Goal: Contribute content

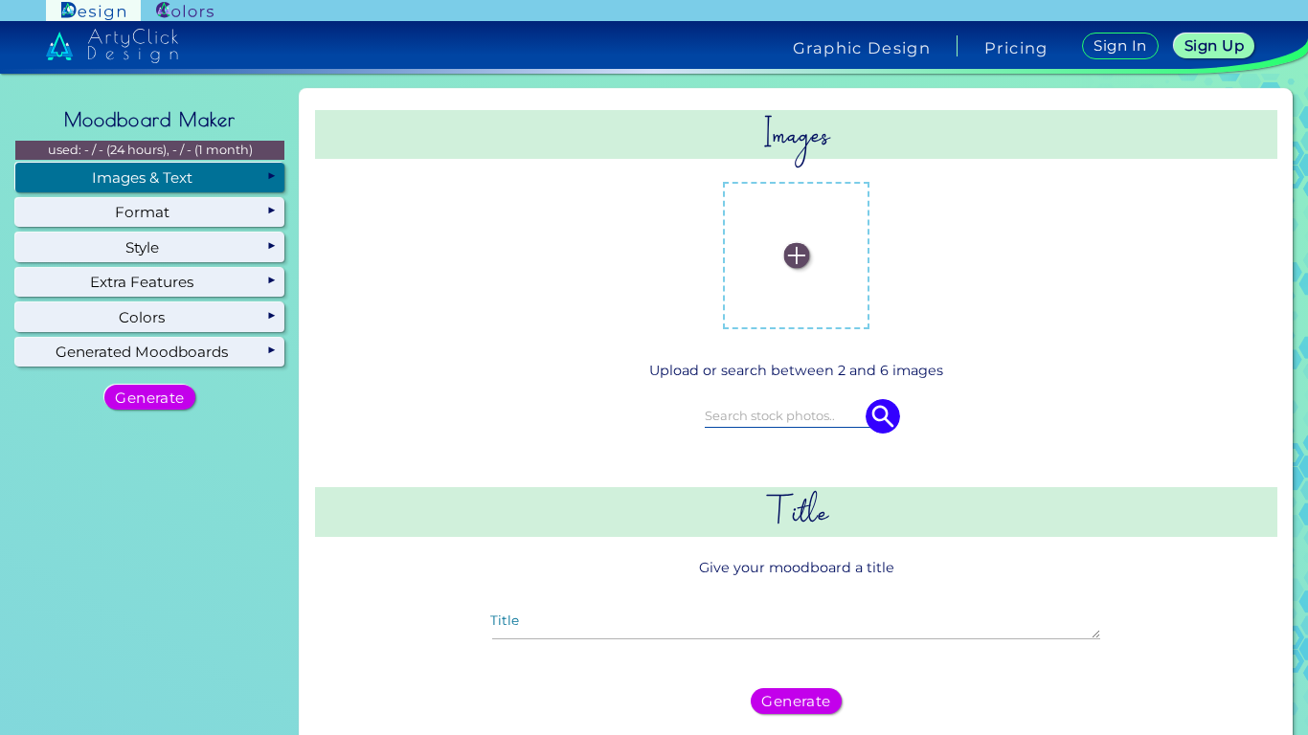
click at [783, 254] on img at bounding box center [796, 256] width 26 height 26
click at [0, 0] on input "file" at bounding box center [0, 0] width 0 height 0
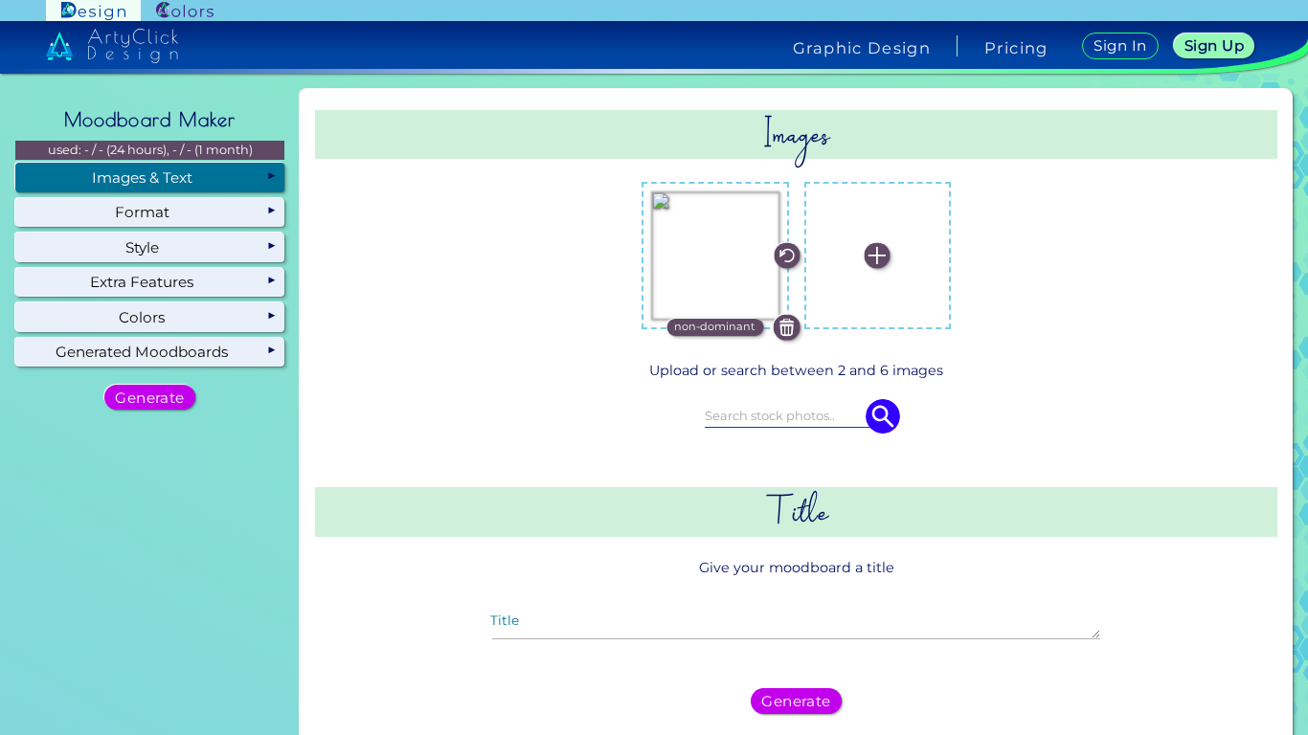
click at [868, 253] on img at bounding box center [878, 256] width 26 height 26
click at [0, 0] on input "file" at bounding box center [0, 0] width 0 height 0
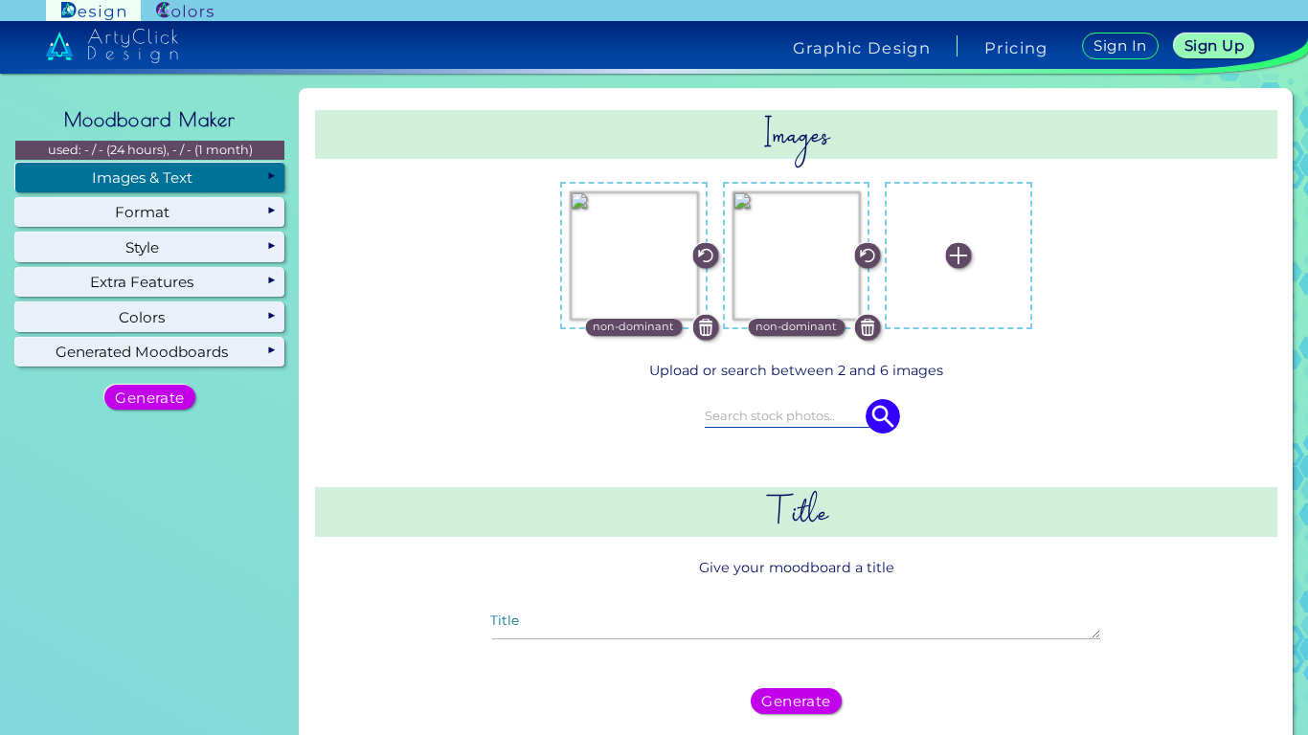
click at [958, 261] on img at bounding box center [959, 256] width 26 height 26
click at [0, 0] on input "file" at bounding box center [0, 0] width 0 height 0
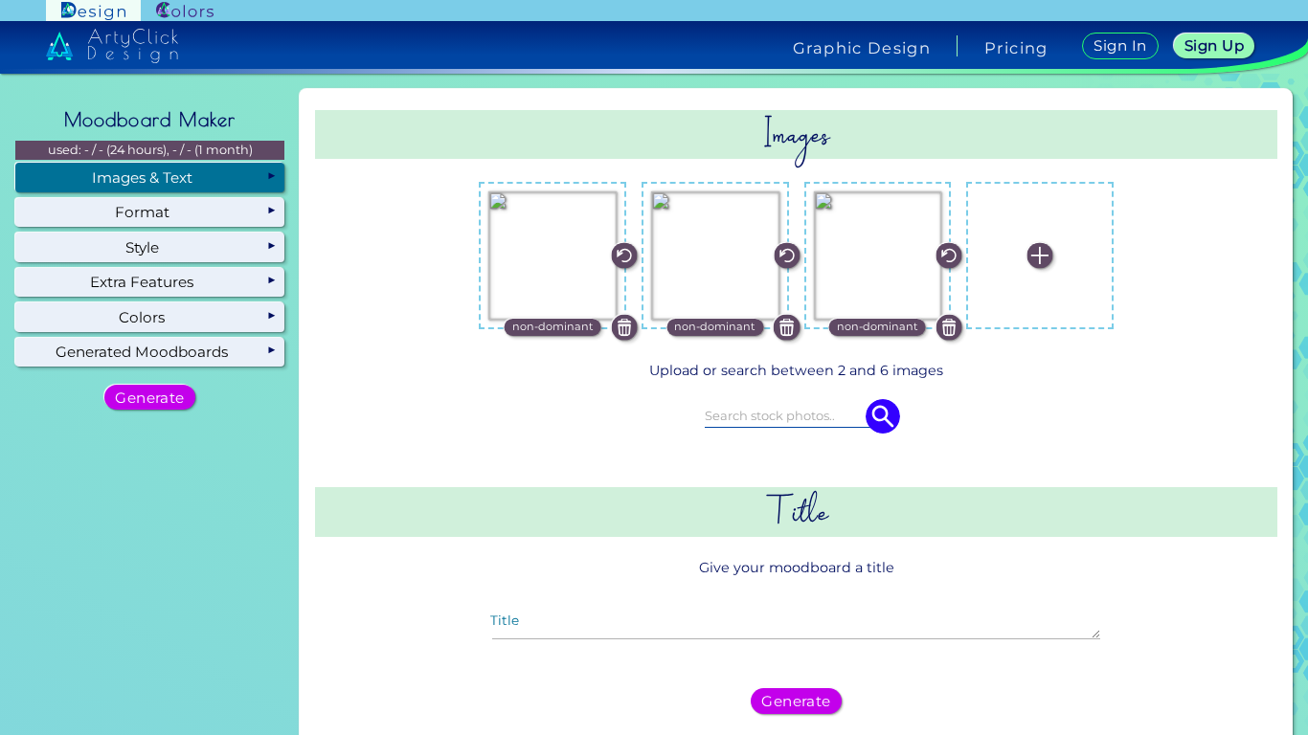
click at [1029, 254] on img at bounding box center [1039, 256] width 26 height 26
click at [0, 0] on input "file" at bounding box center [0, 0] width 0 height 0
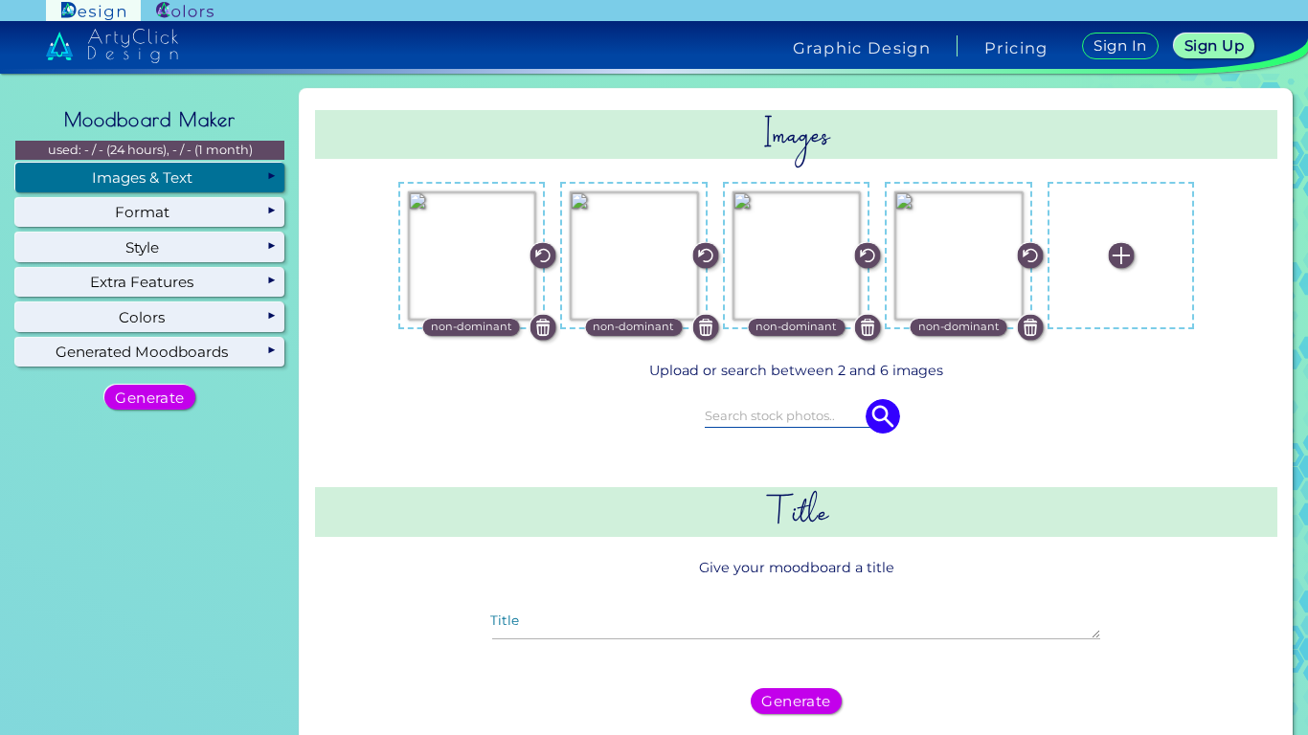
click at [1108, 264] on img at bounding box center [1121, 256] width 26 height 26
click at [0, 0] on input "file" at bounding box center [0, 0] width 0 height 0
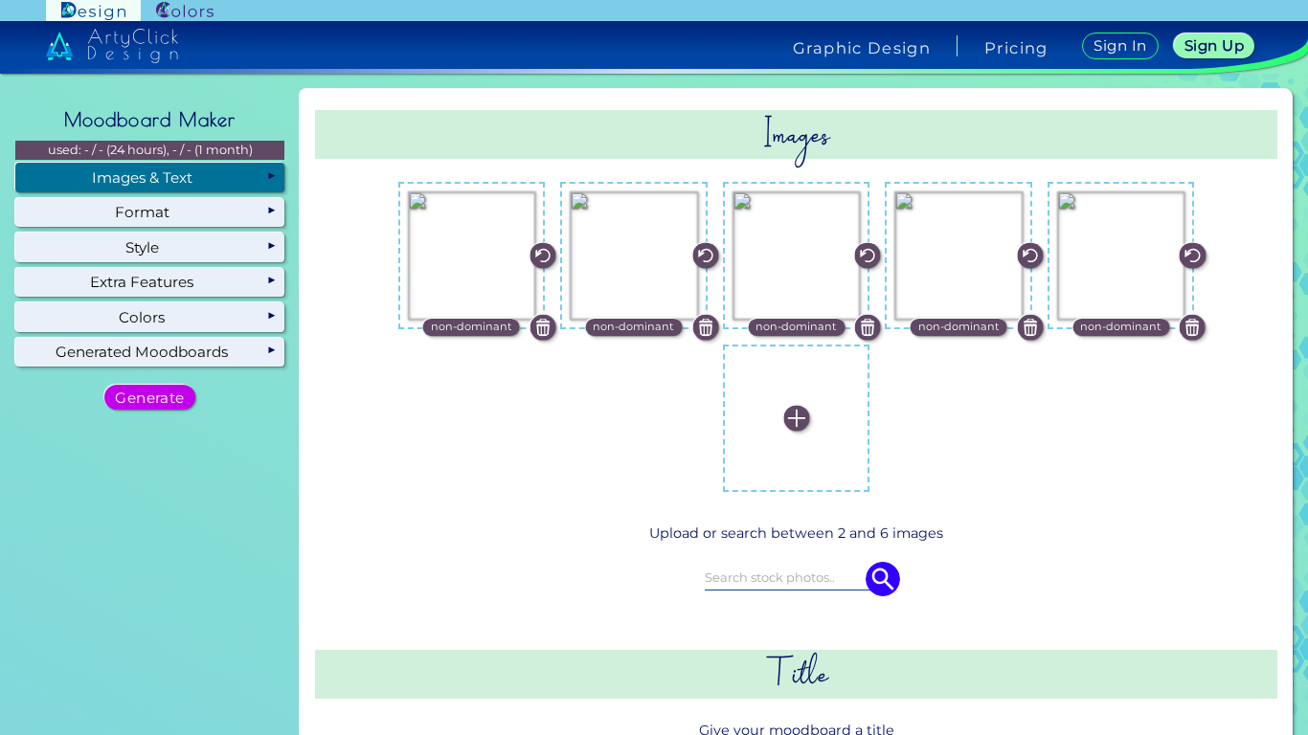
click at [798, 425] on img at bounding box center [796, 418] width 26 height 26
click at [0, 0] on input "file" at bounding box center [0, 0] width 0 height 0
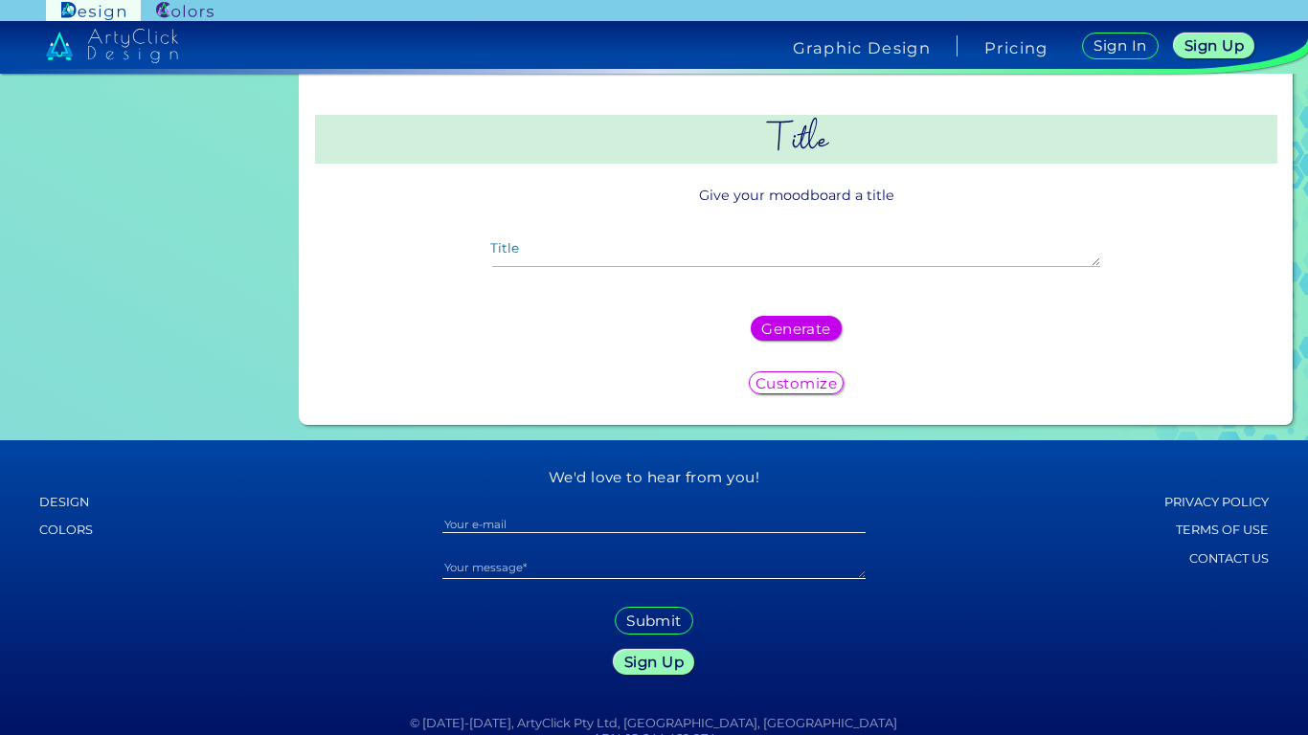
scroll to position [550, 0]
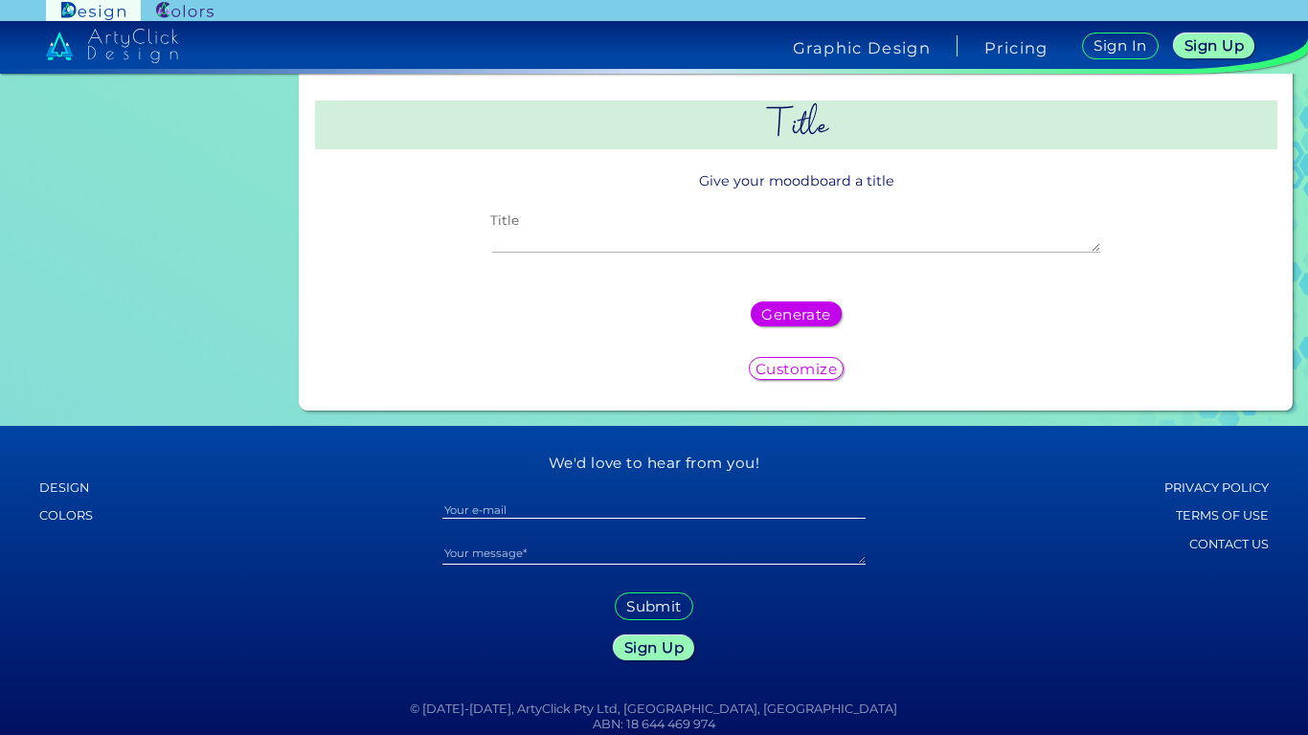
click at [783, 245] on textarea "Title" at bounding box center [795, 241] width 607 height 23
type textarea "shoes"
click at [634, 310] on div "Generate" at bounding box center [796, 314] width 947 height 40
click at [759, 366] on h5 "Customize" at bounding box center [796, 368] width 74 height 13
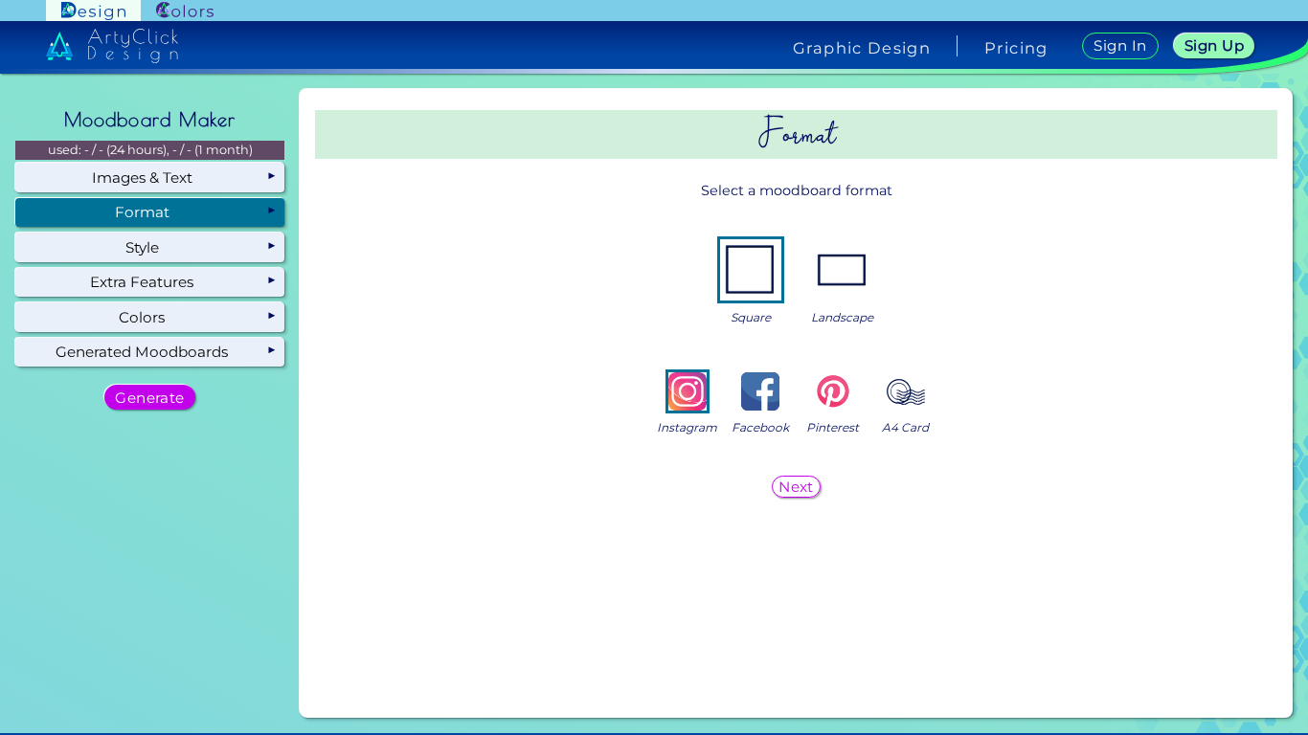
click at [784, 489] on h5 "Next" at bounding box center [796, 486] width 32 height 13
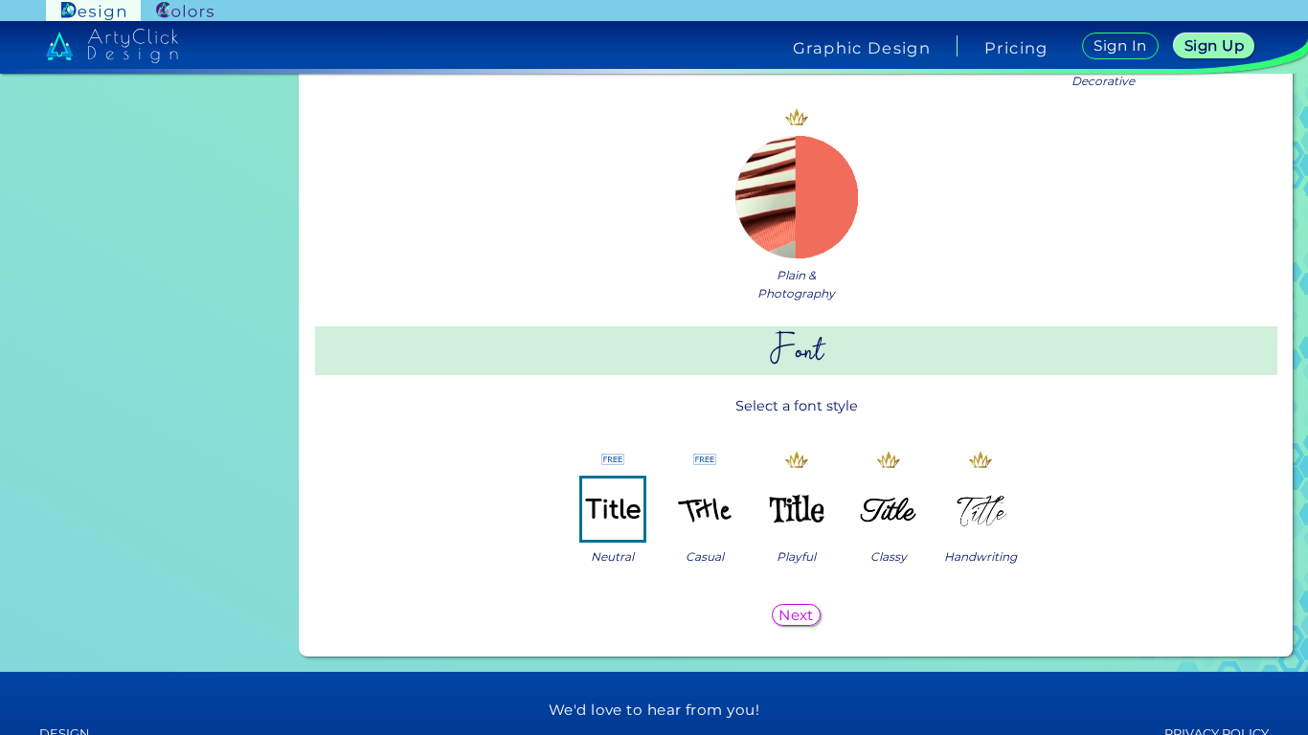
scroll to position [1454, 0]
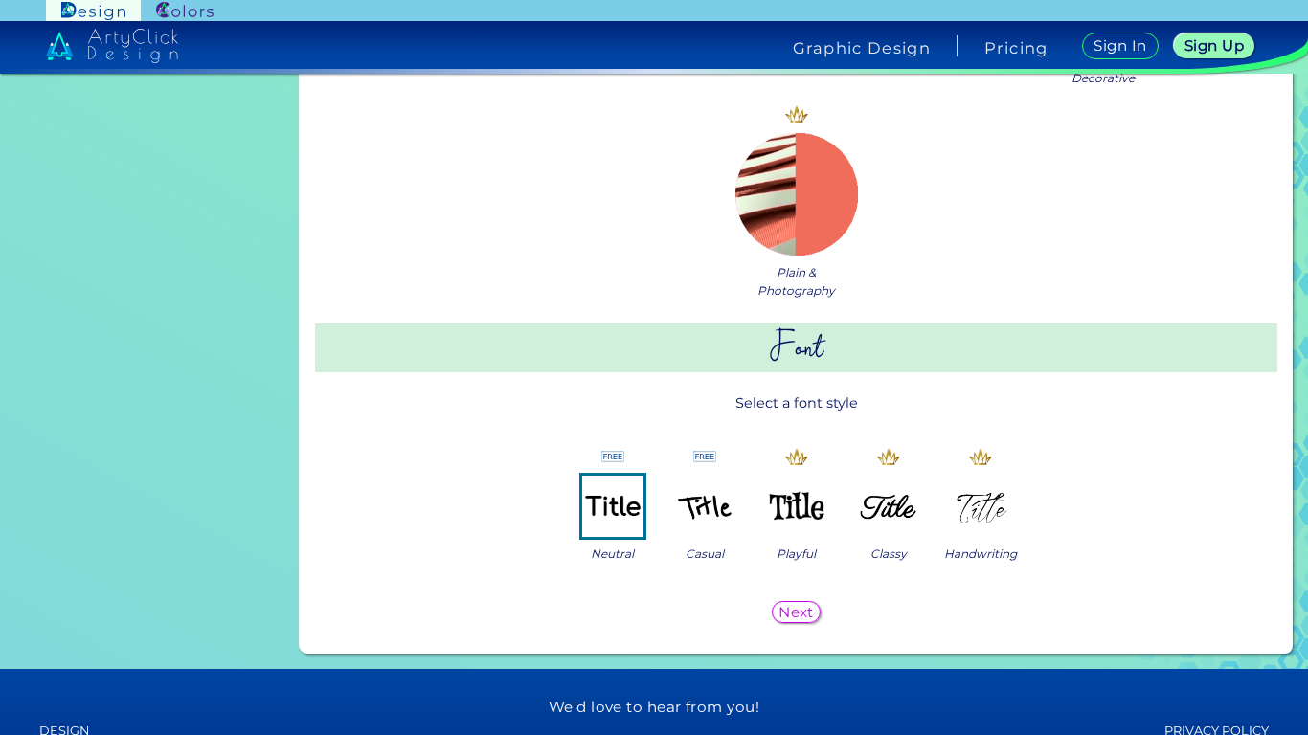
click at [713, 512] on img at bounding box center [704, 506] width 61 height 61
click at [794, 617] on h5 "Next" at bounding box center [796, 612] width 32 height 13
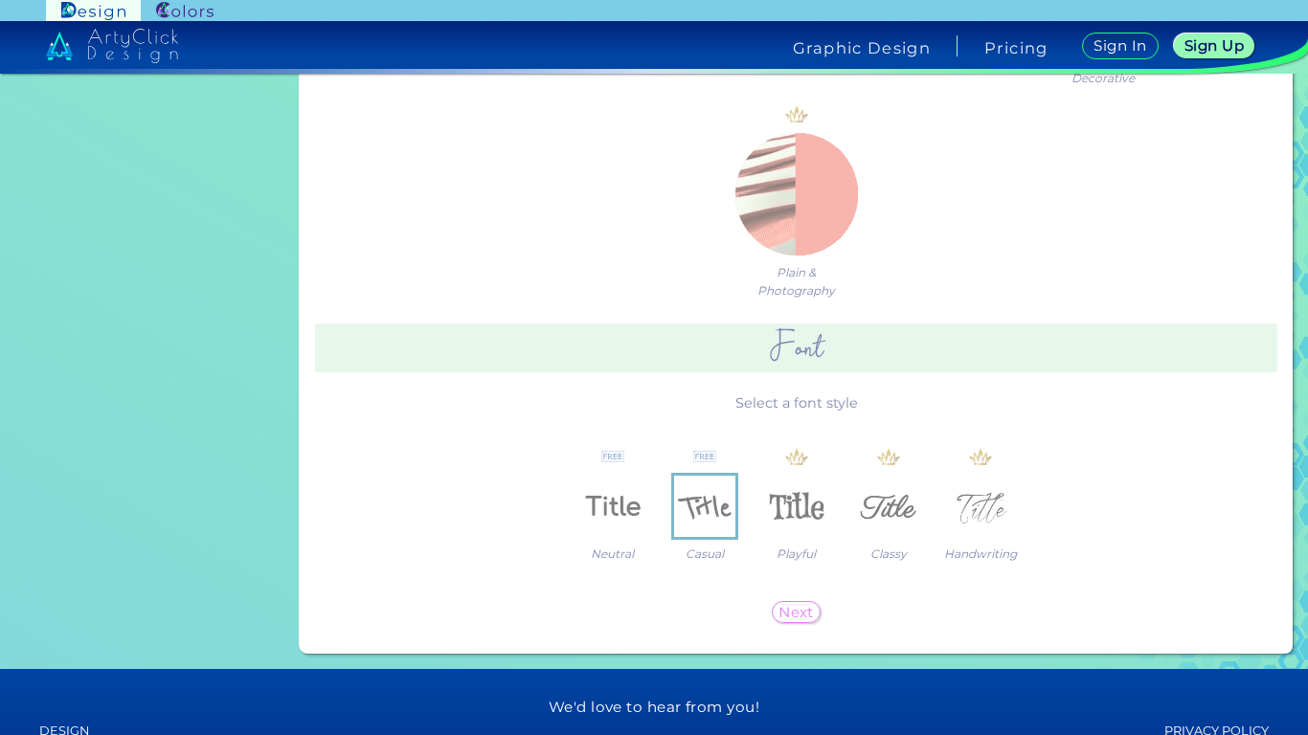
scroll to position [0, 0]
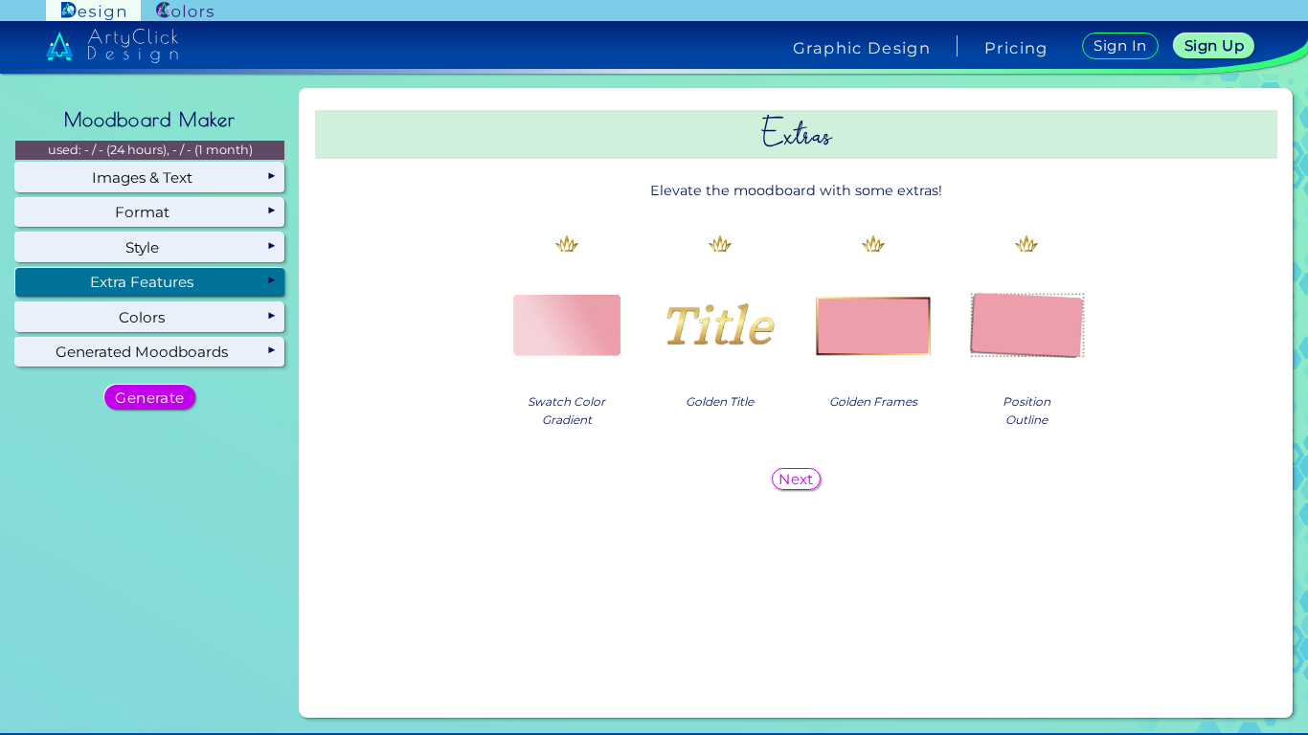
click at [794, 485] on h5 "Next" at bounding box center [796, 478] width 32 height 13
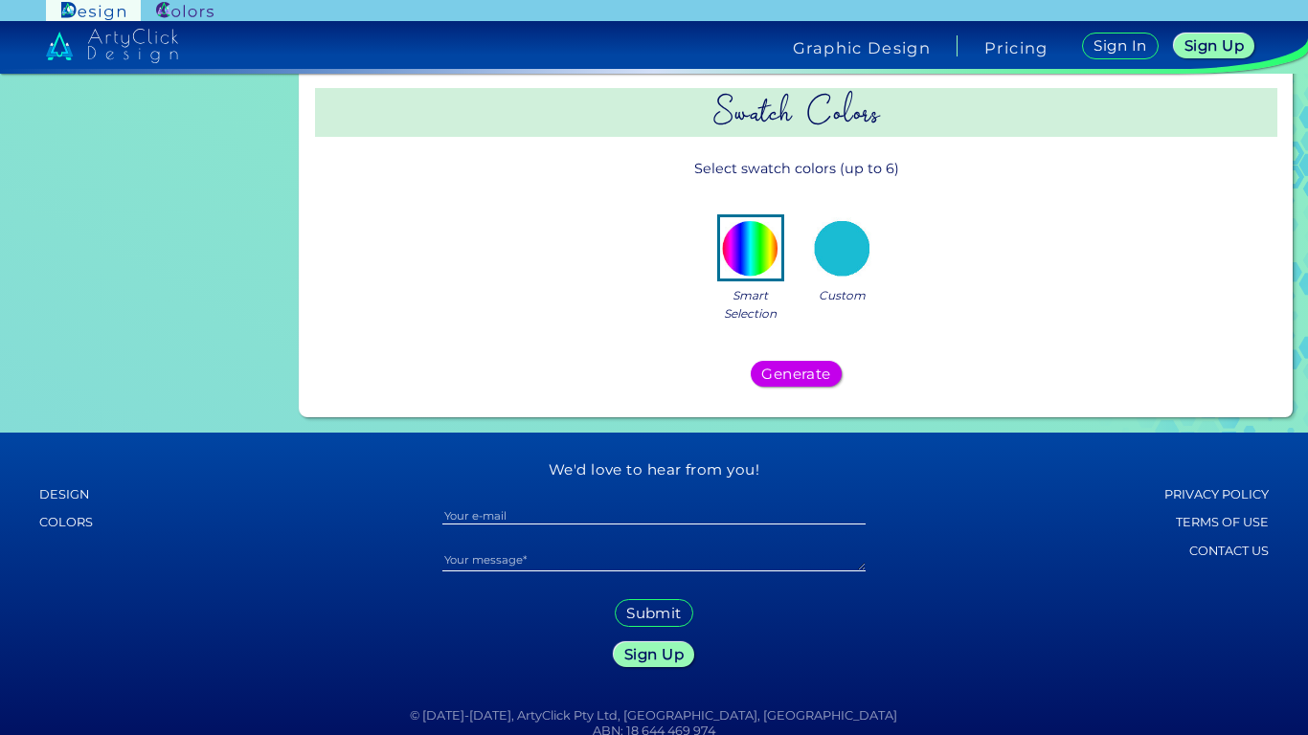
scroll to position [590, 0]
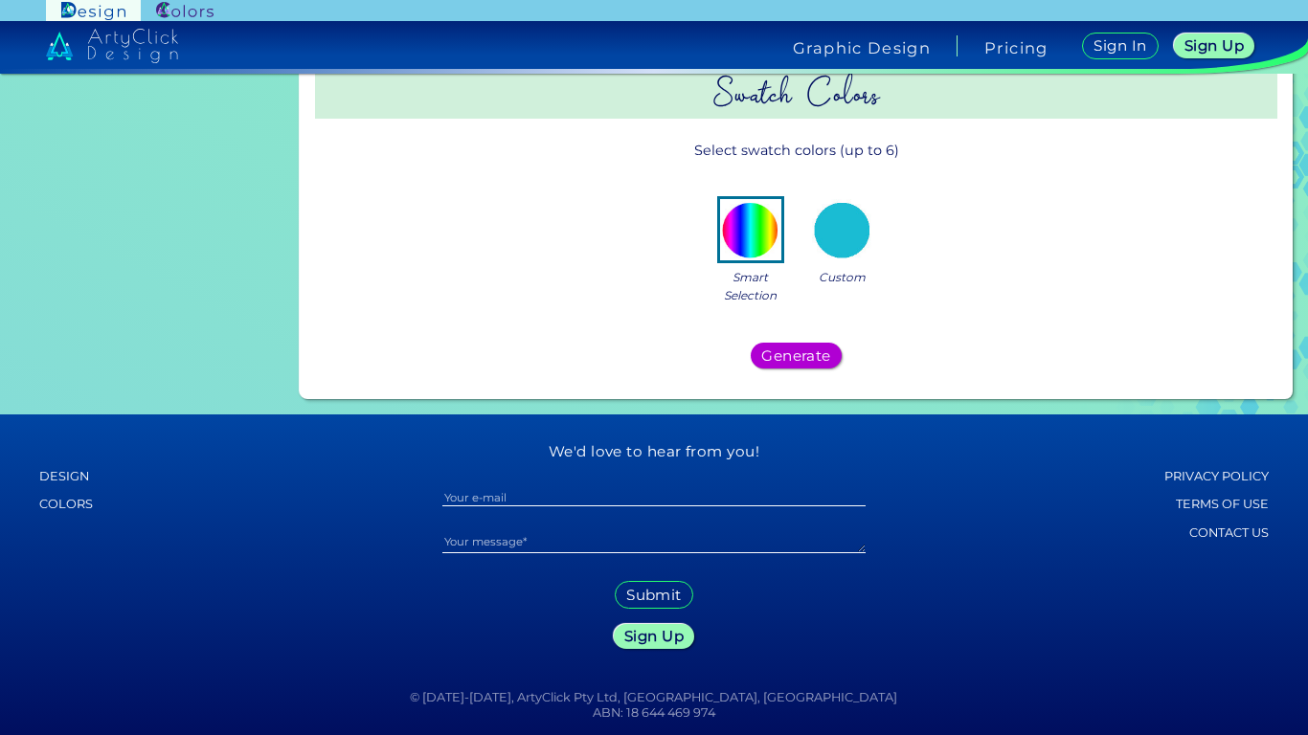
click at [790, 357] on h5 "Generate" at bounding box center [796, 355] width 62 height 13
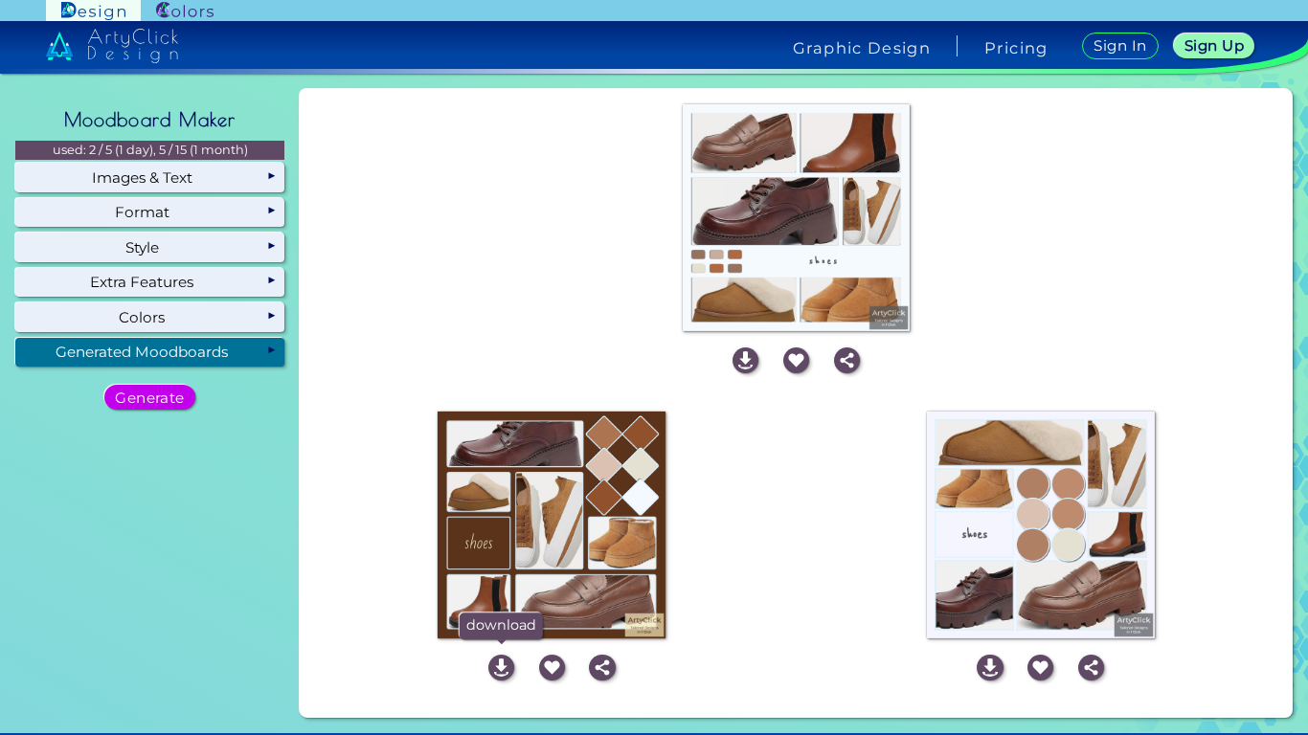
click at [497, 665] on img at bounding box center [501, 668] width 26 height 26
